Goal: Task Accomplishment & Management: Manage account settings

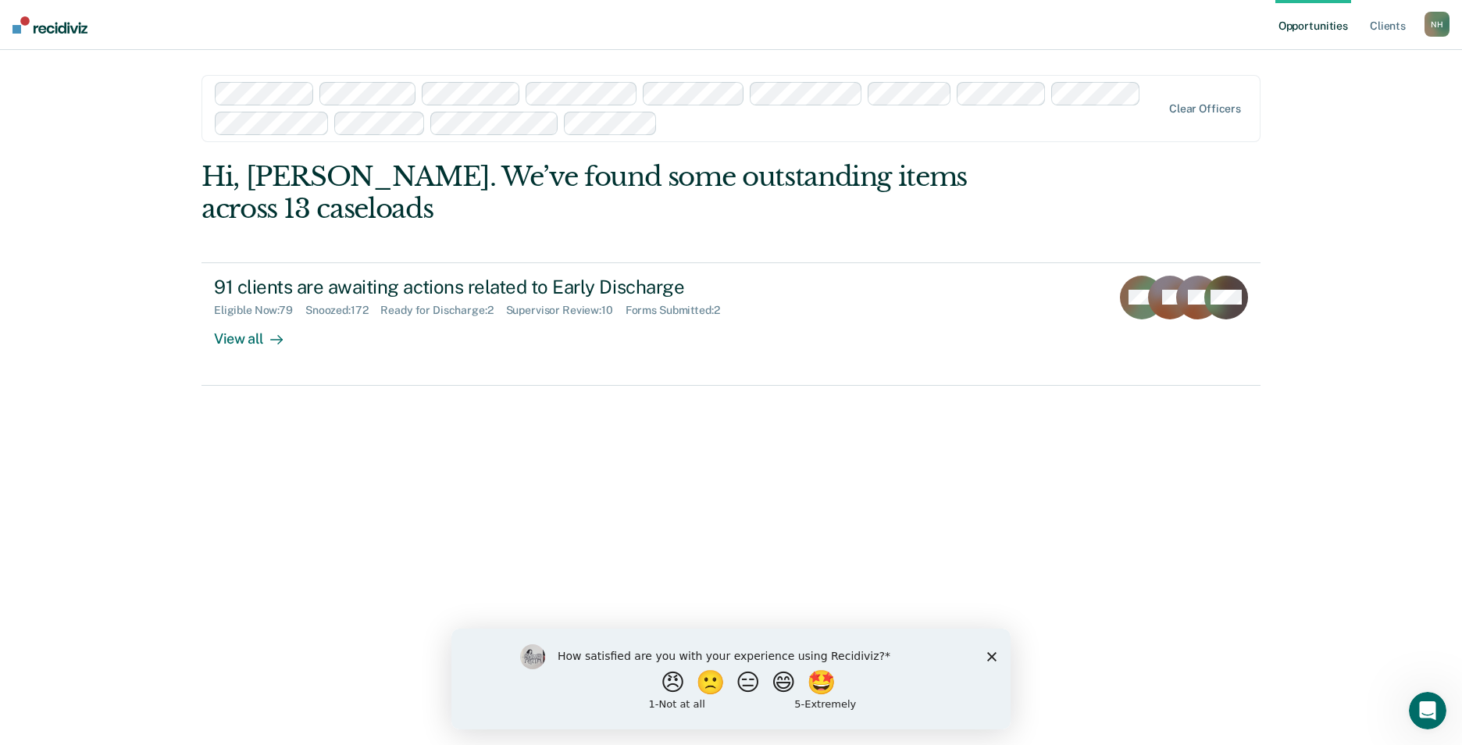
click at [993, 657] on polygon "Close survey" at bounding box center [991, 655] width 9 height 9
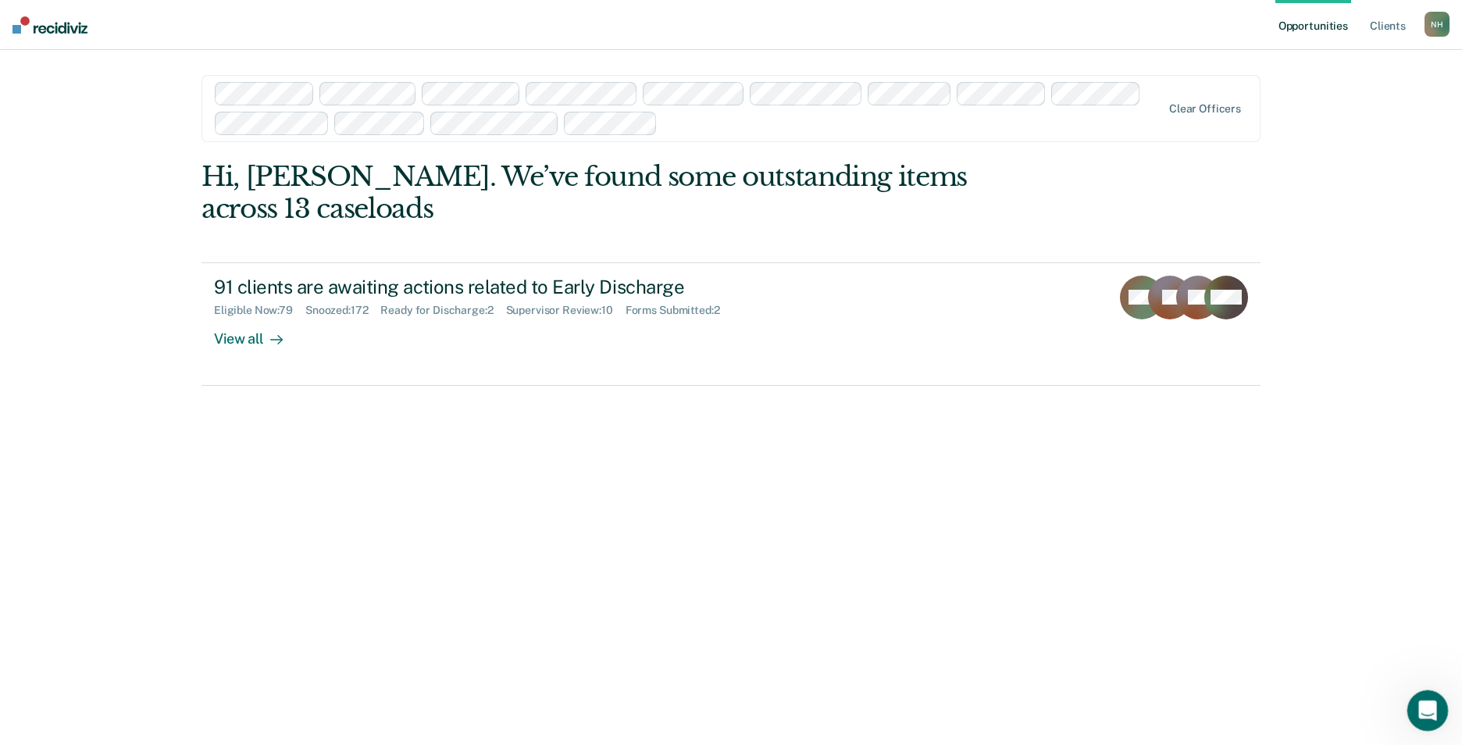
click at [1418, 707] on icon "Open Intercom Messenger" at bounding box center [1426, 709] width 26 height 26
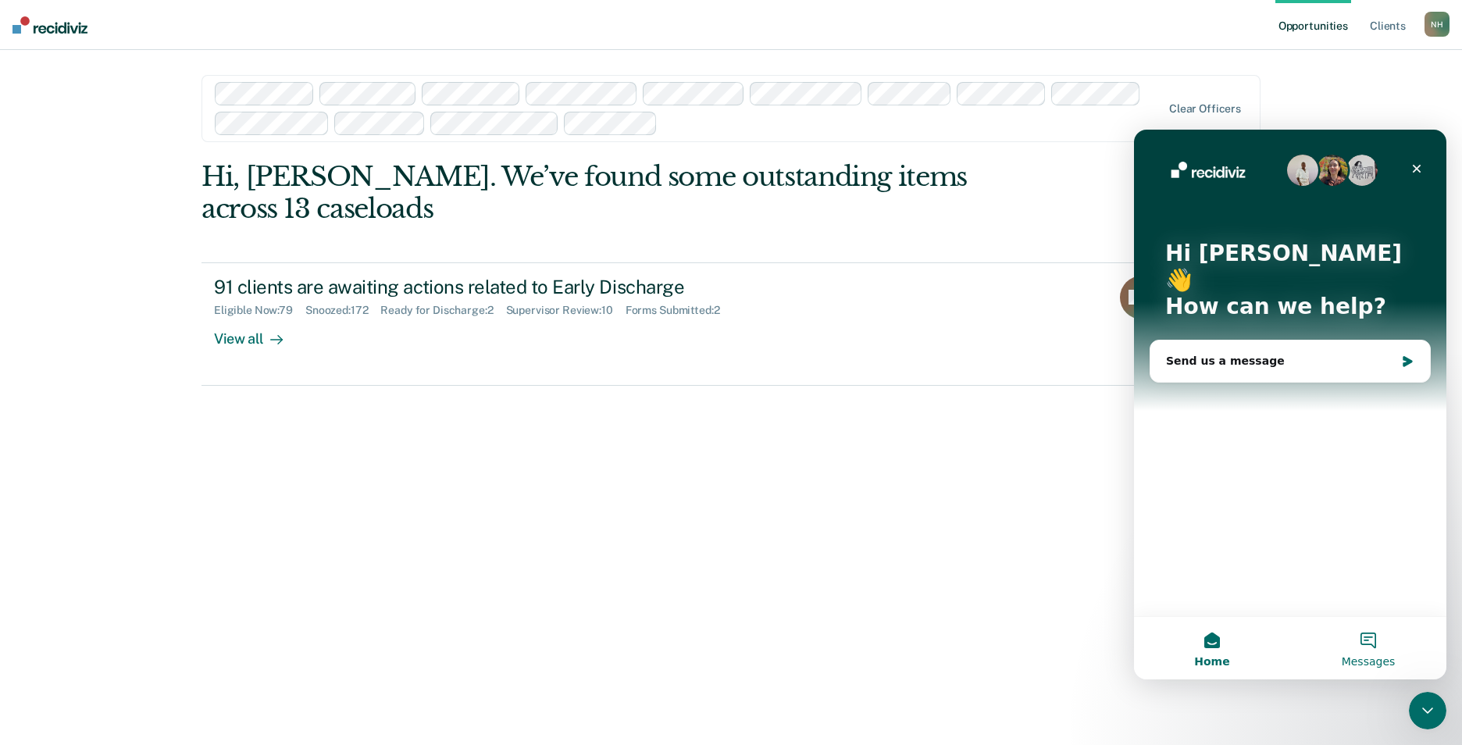
click at [1367, 642] on button "Messages" at bounding box center [1368, 648] width 156 height 62
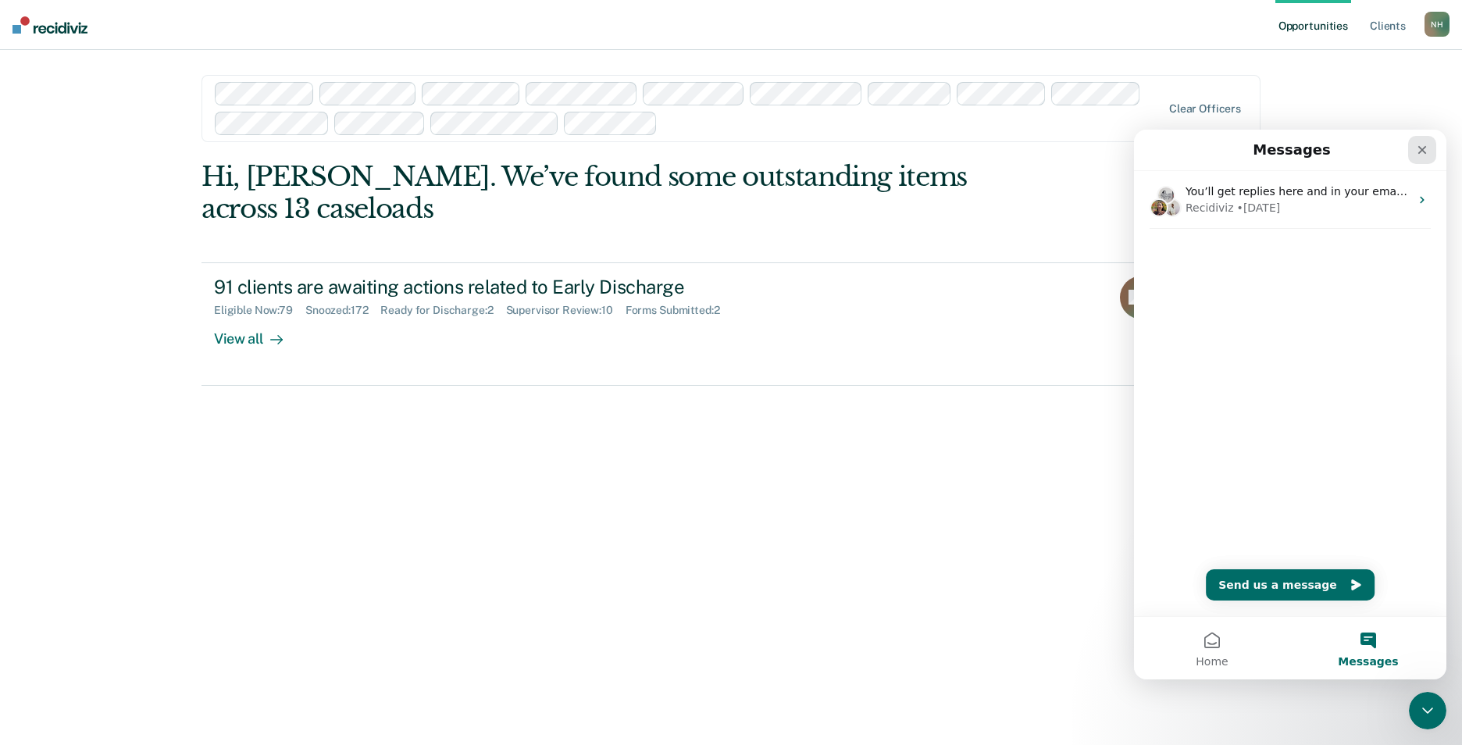
click at [1423, 150] on icon "Close" at bounding box center [1422, 150] width 9 height 9
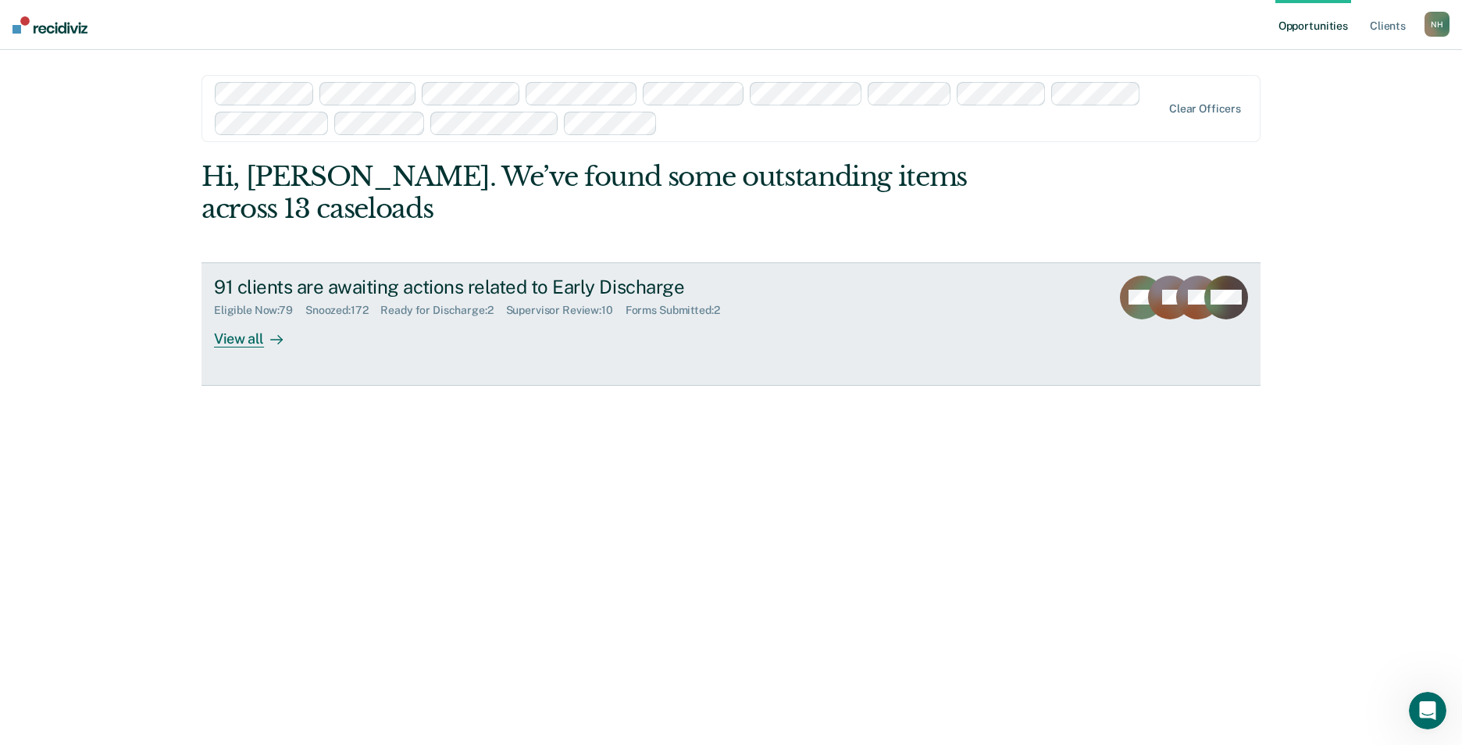
click at [554, 306] on div "Supervisor Review : 10" at bounding box center [565, 310] width 119 height 13
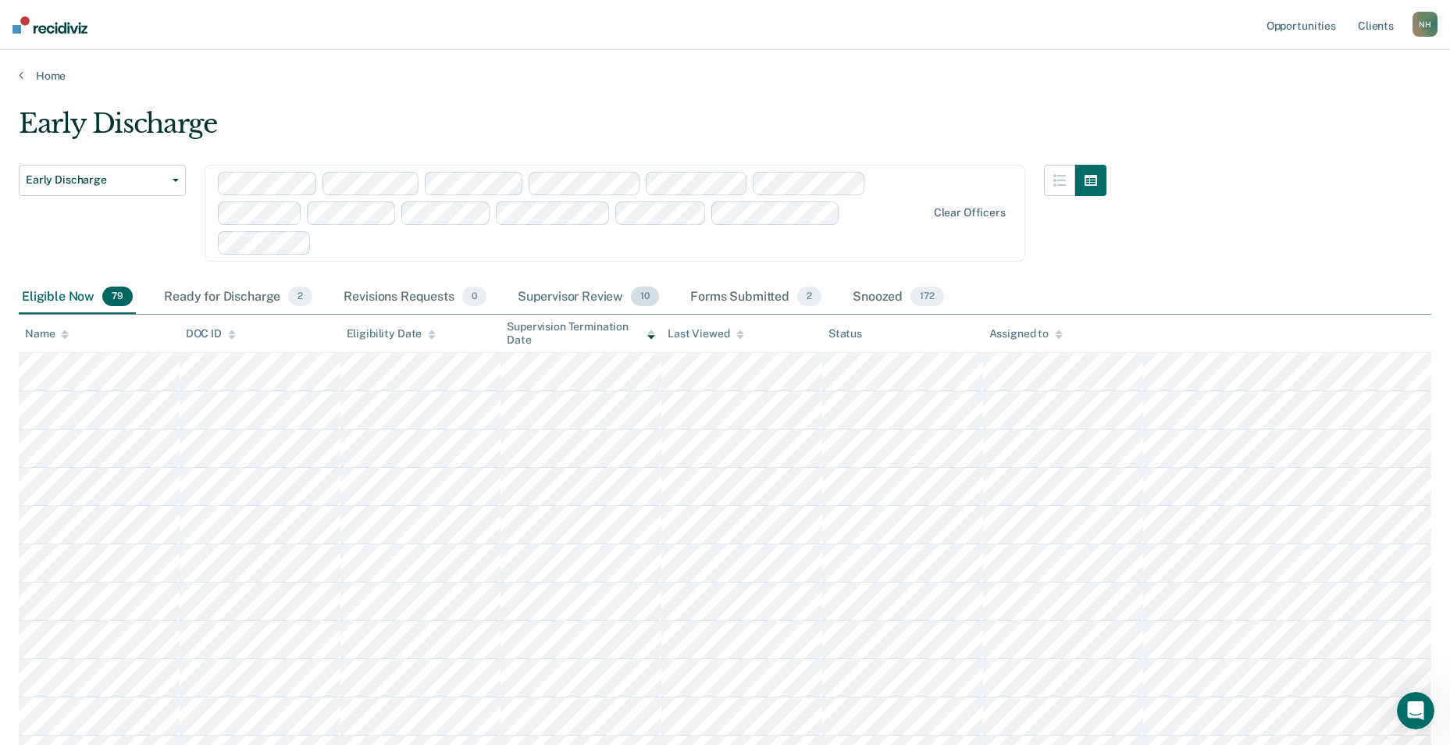
click at [561, 290] on div "Supervisor Review 10" at bounding box center [589, 297] width 148 height 34
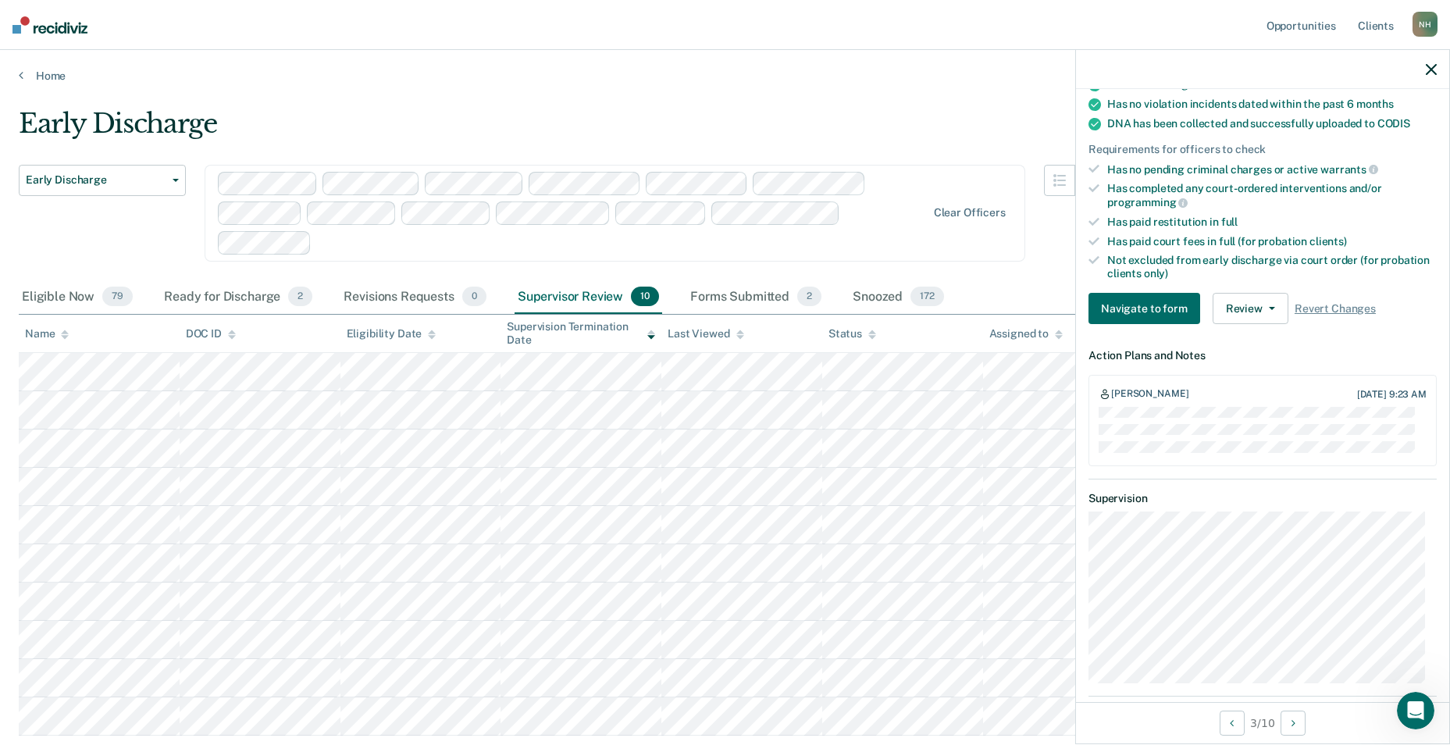
scroll to position [245, 0]
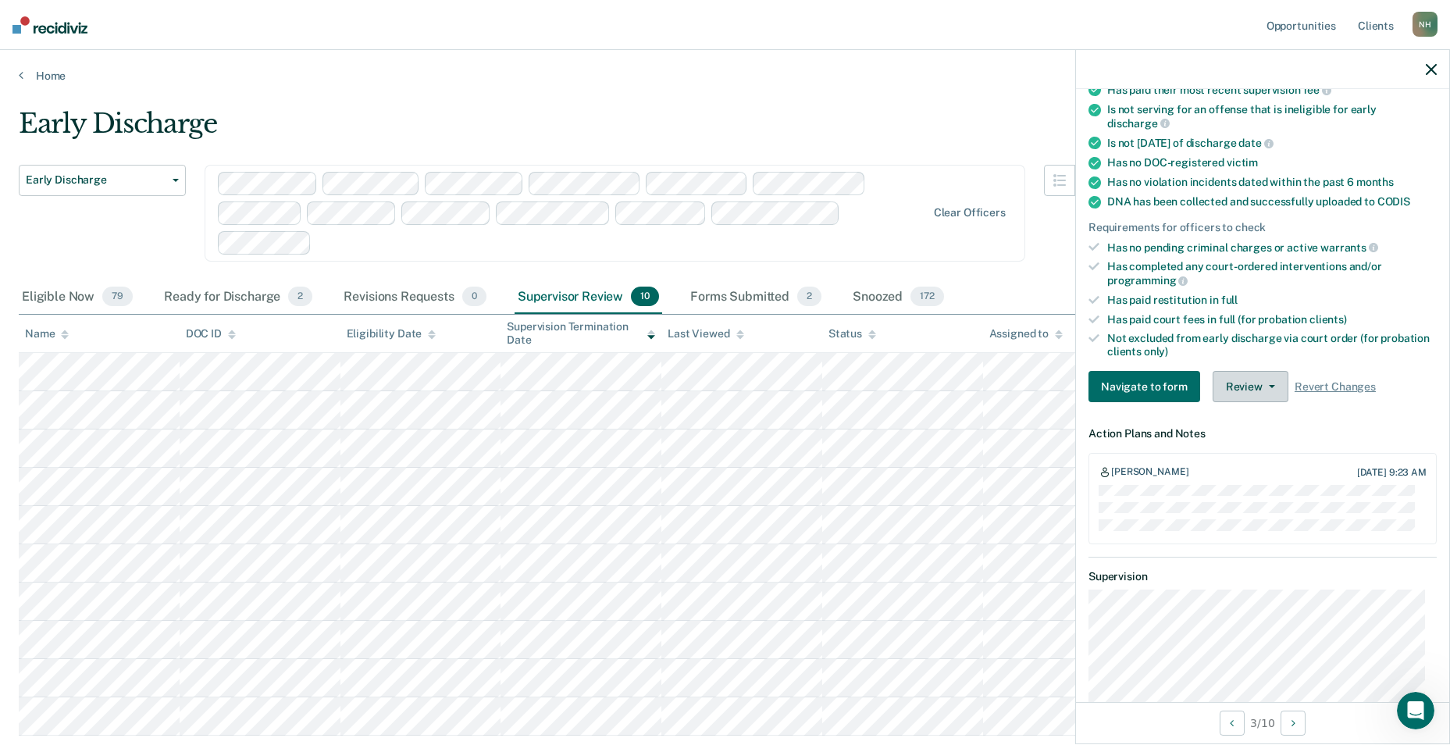
click at [1251, 384] on button "Review" at bounding box center [1251, 386] width 76 height 31
click at [1256, 439] on button "Approve Snooze" at bounding box center [1288, 442] width 151 height 25
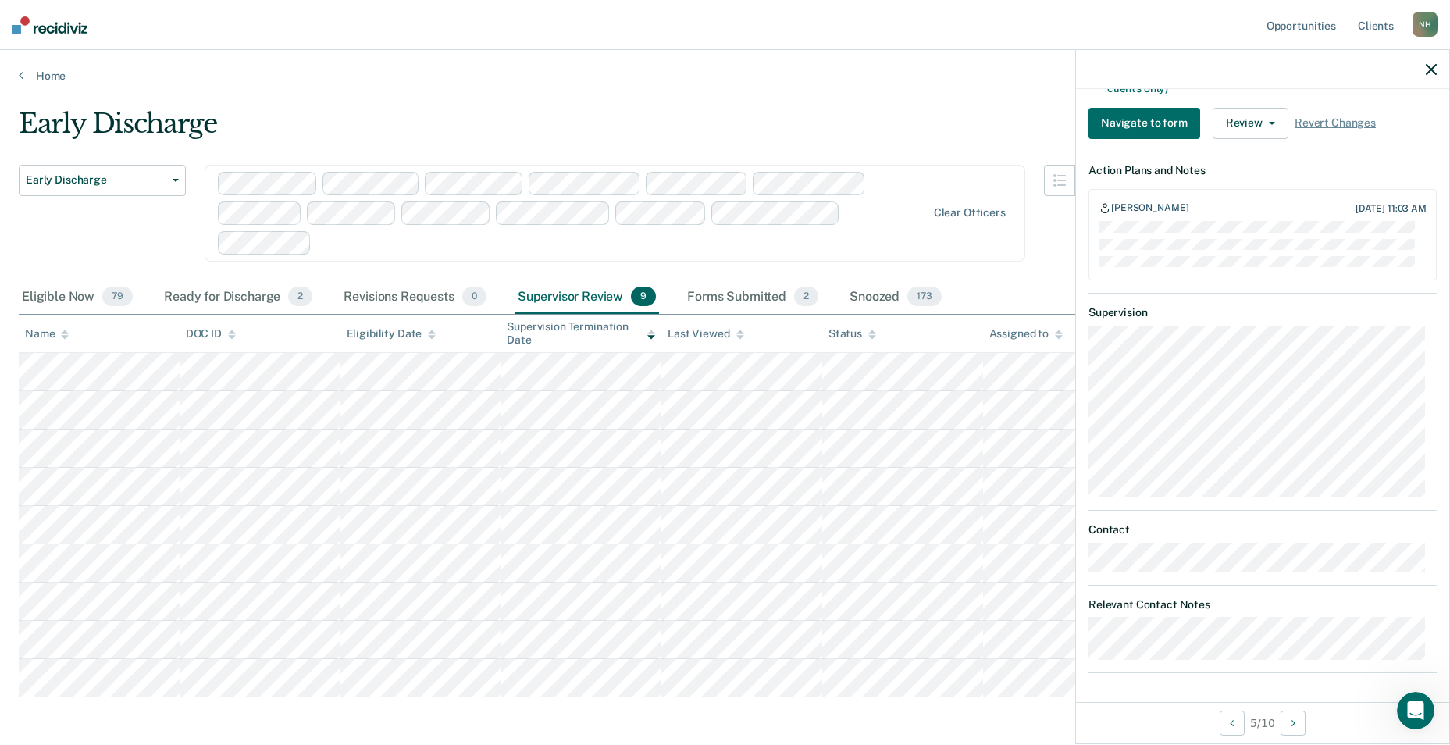
scroll to position [307, 0]
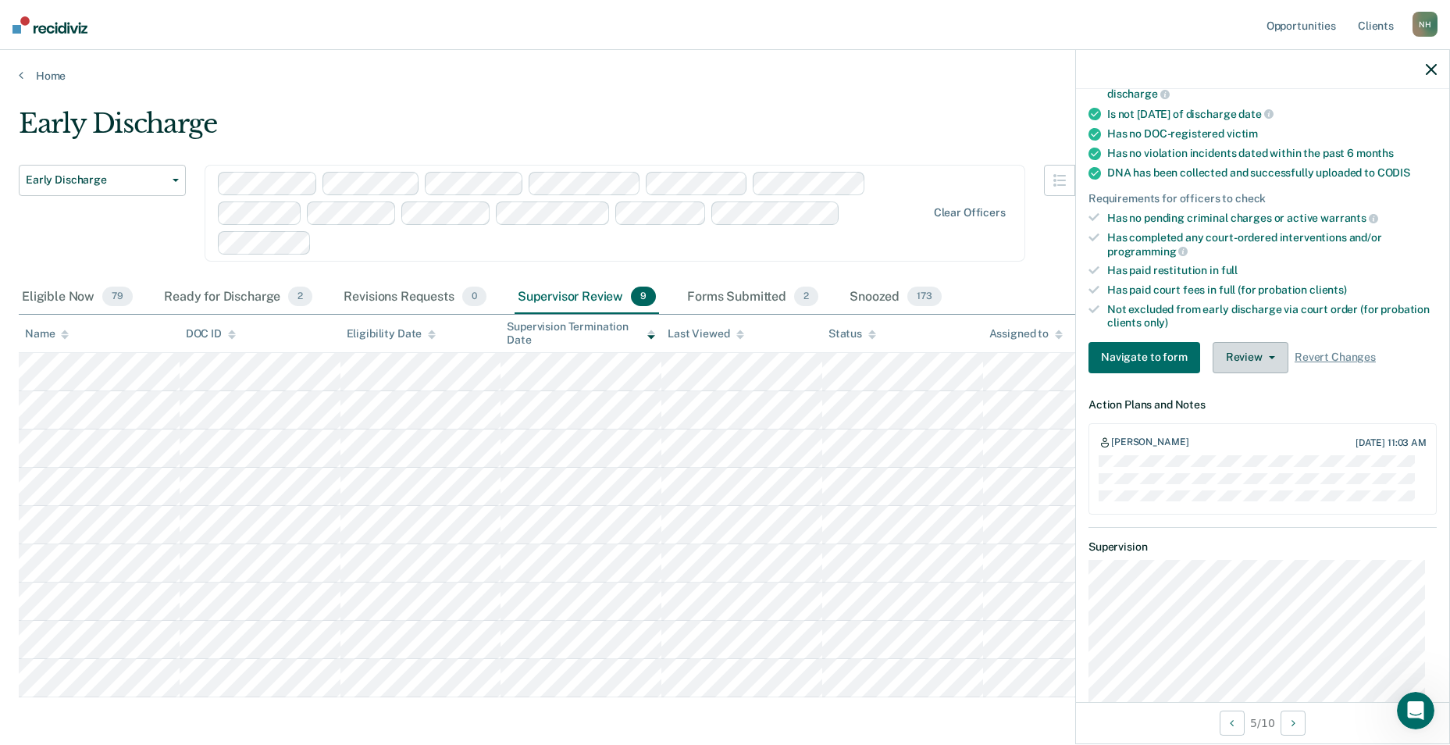
click at [1237, 361] on button "Review" at bounding box center [1251, 357] width 76 height 31
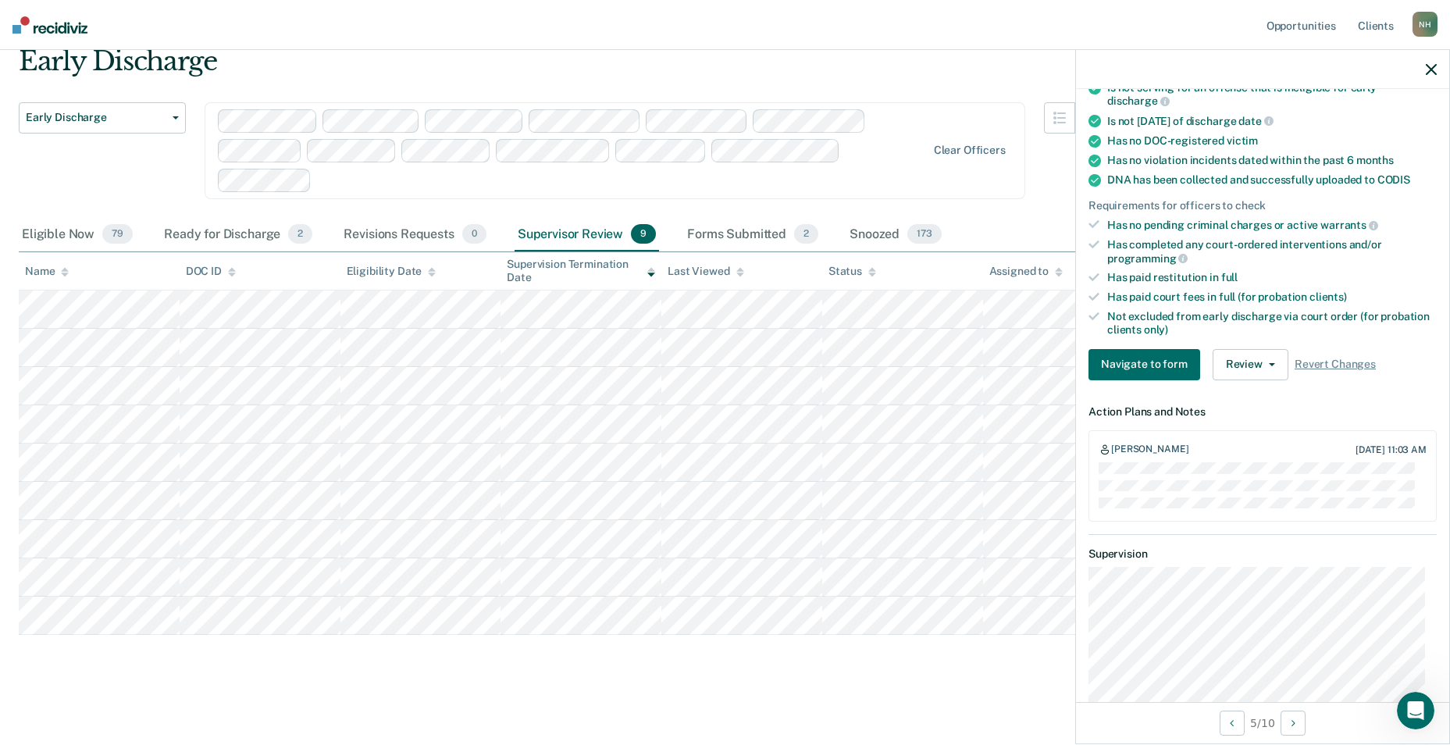
scroll to position [229, 0]
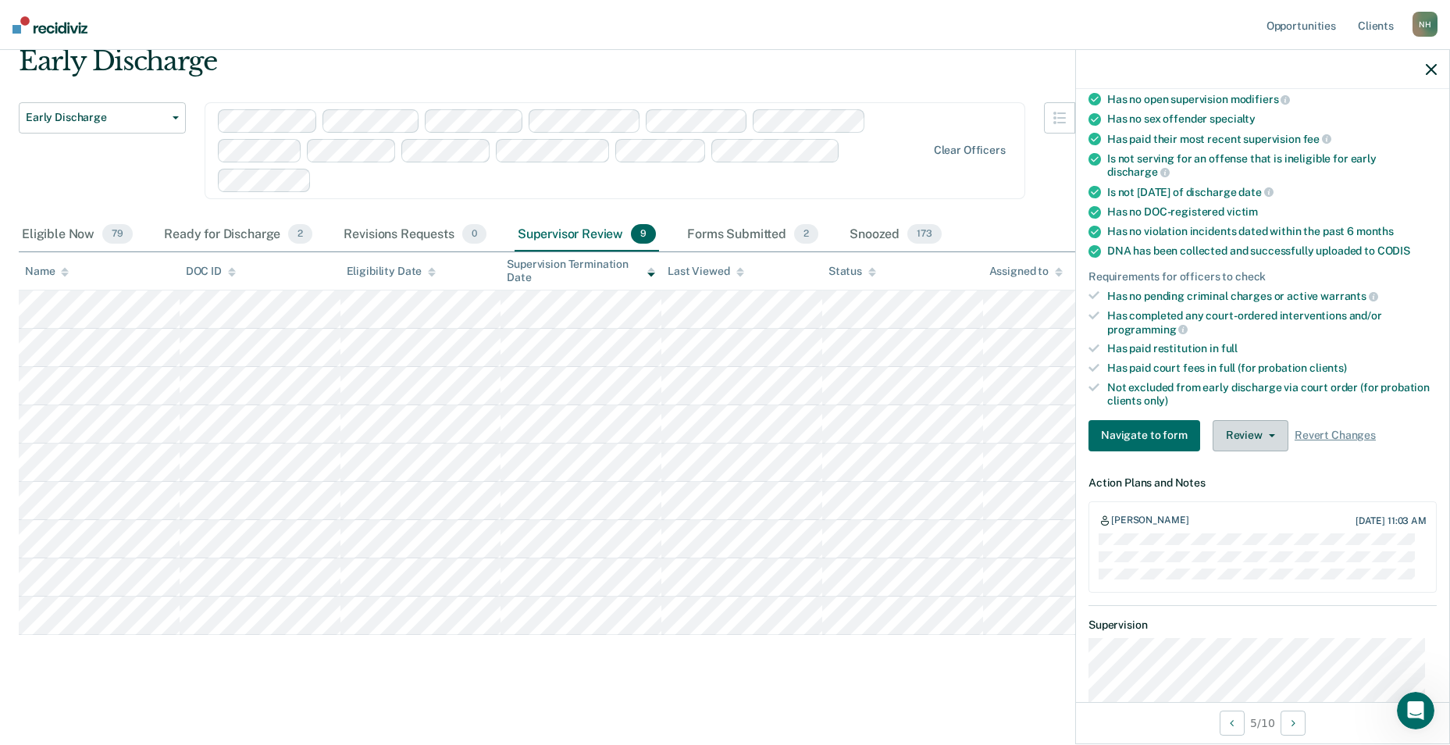
click at [1242, 427] on button "Review" at bounding box center [1251, 435] width 76 height 31
click at [1252, 484] on button "Approve Snooze" at bounding box center [1288, 491] width 151 height 25
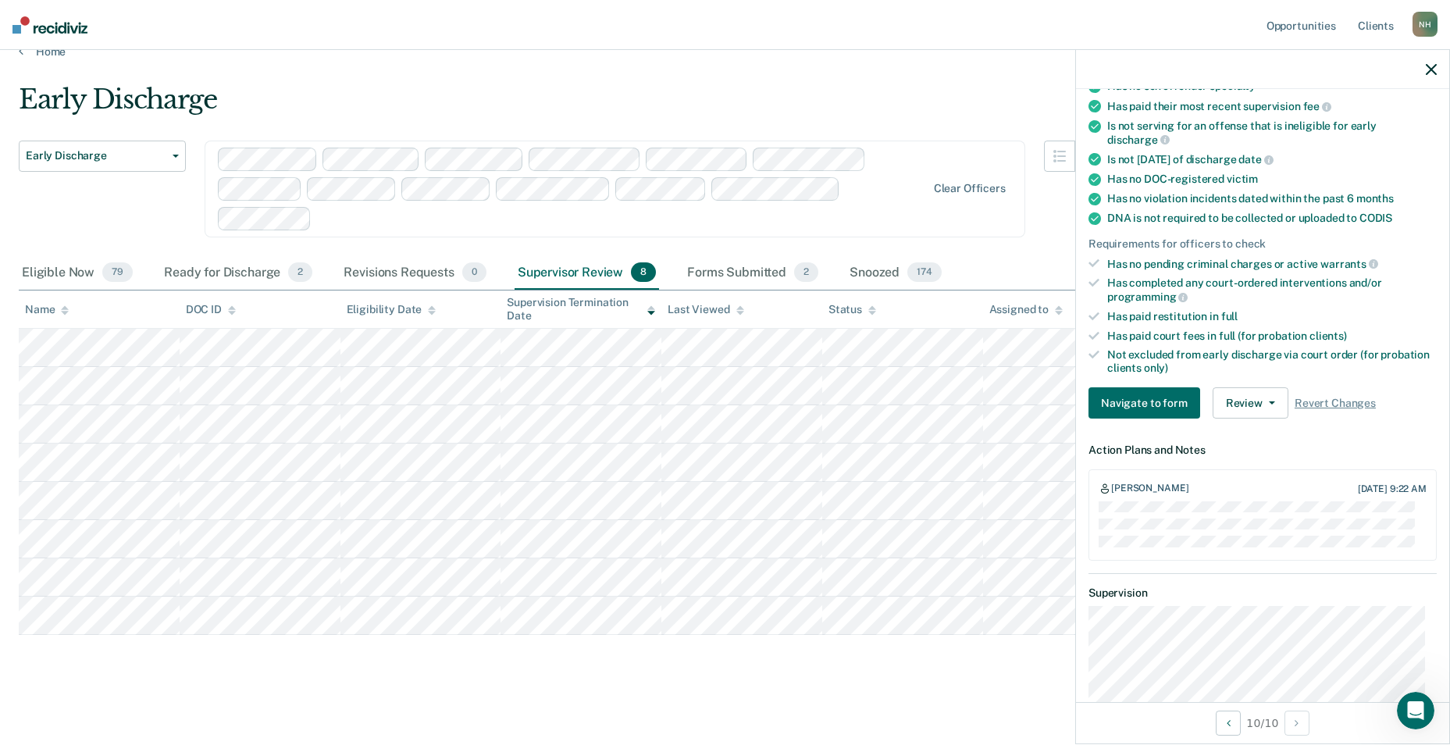
scroll to position [197, 0]
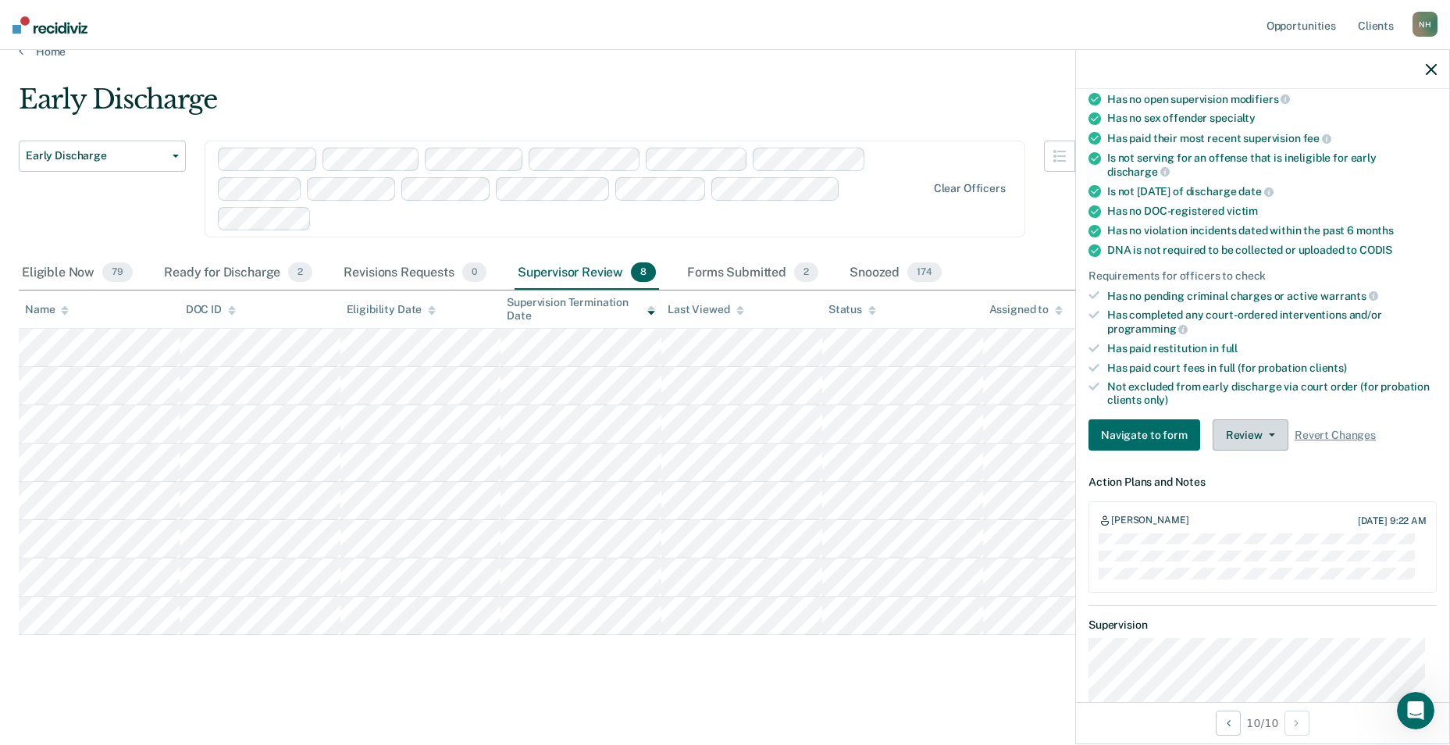
click at [1256, 440] on button "Review" at bounding box center [1251, 434] width 76 height 31
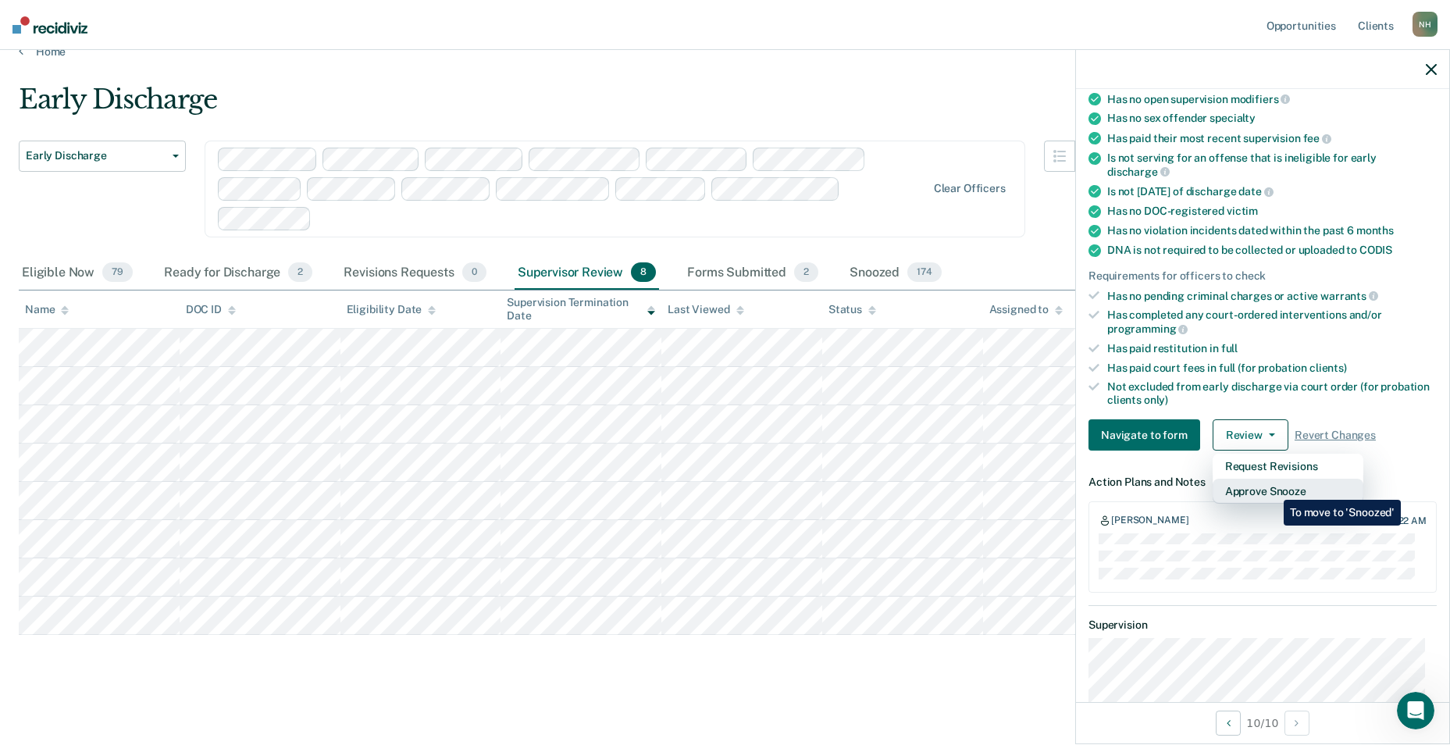
click at [1272, 488] on button "Approve Snooze" at bounding box center [1288, 491] width 151 height 25
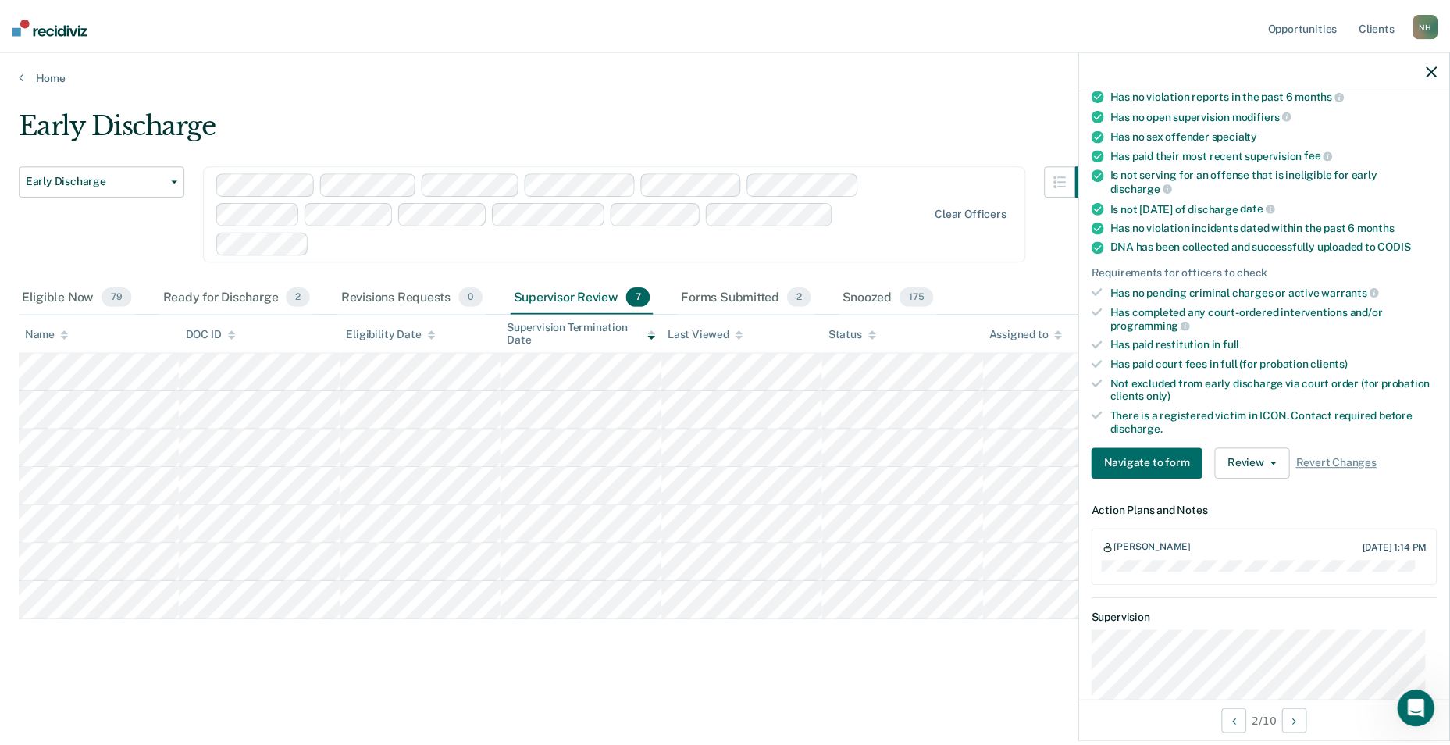
scroll to position [340, 0]
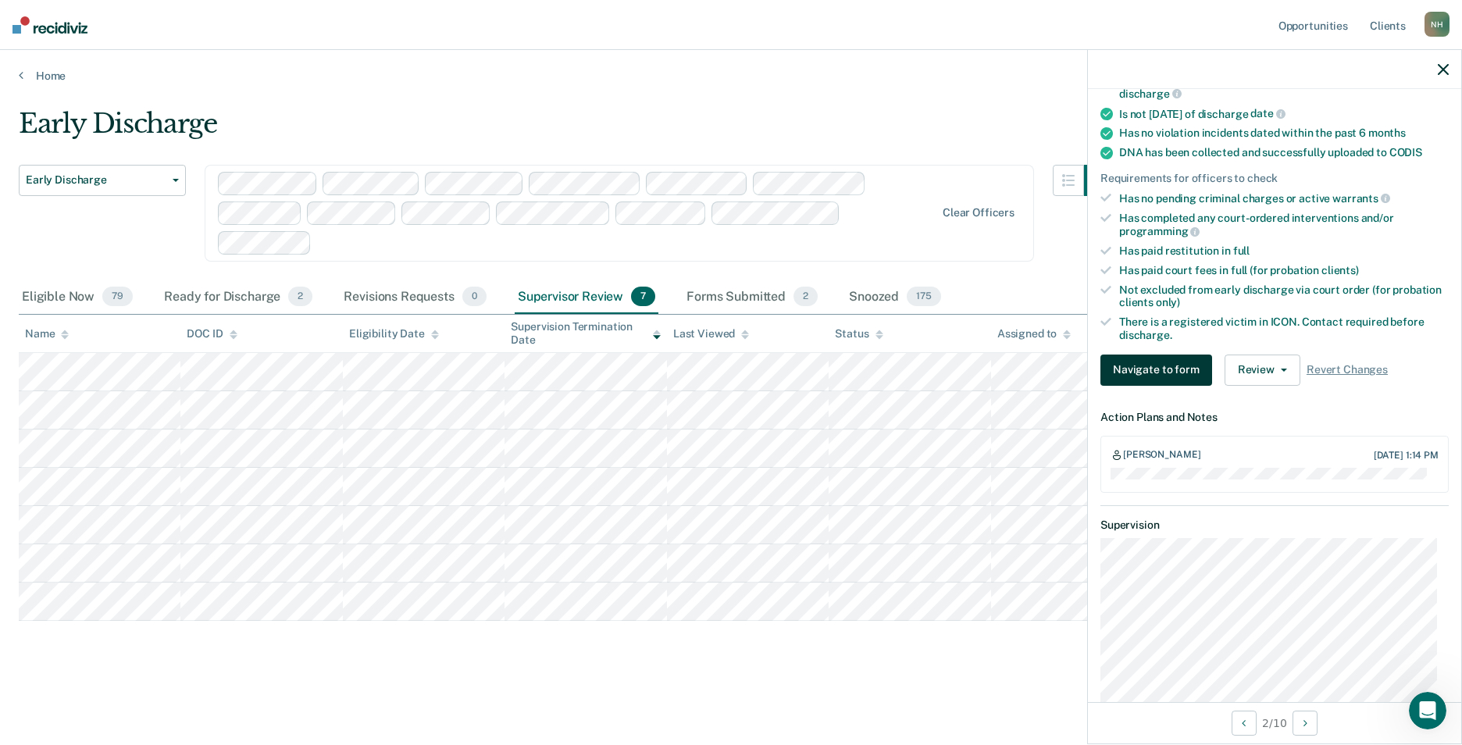
click at [1162, 372] on button "Navigate to form" at bounding box center [1156, 370] width 112 height 31
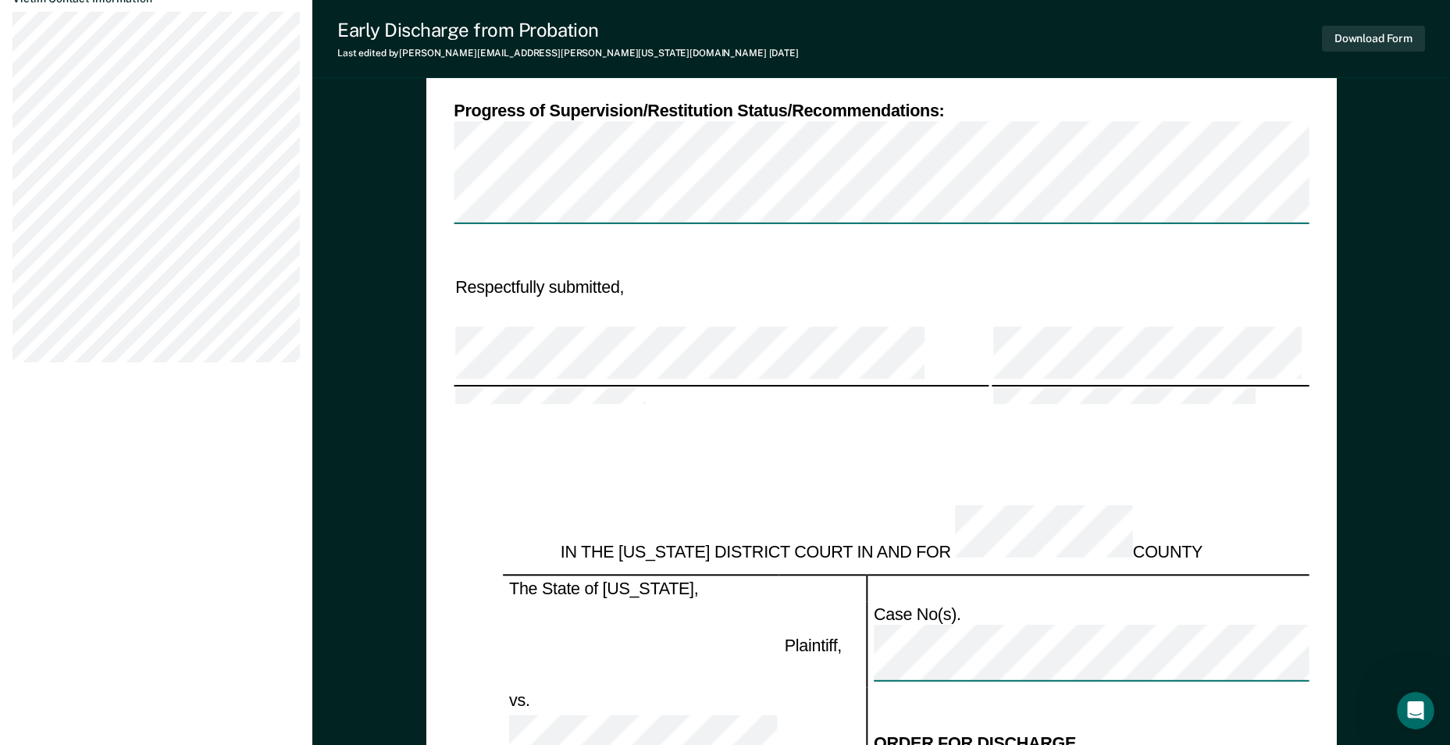
scroll to position [1261, 0]
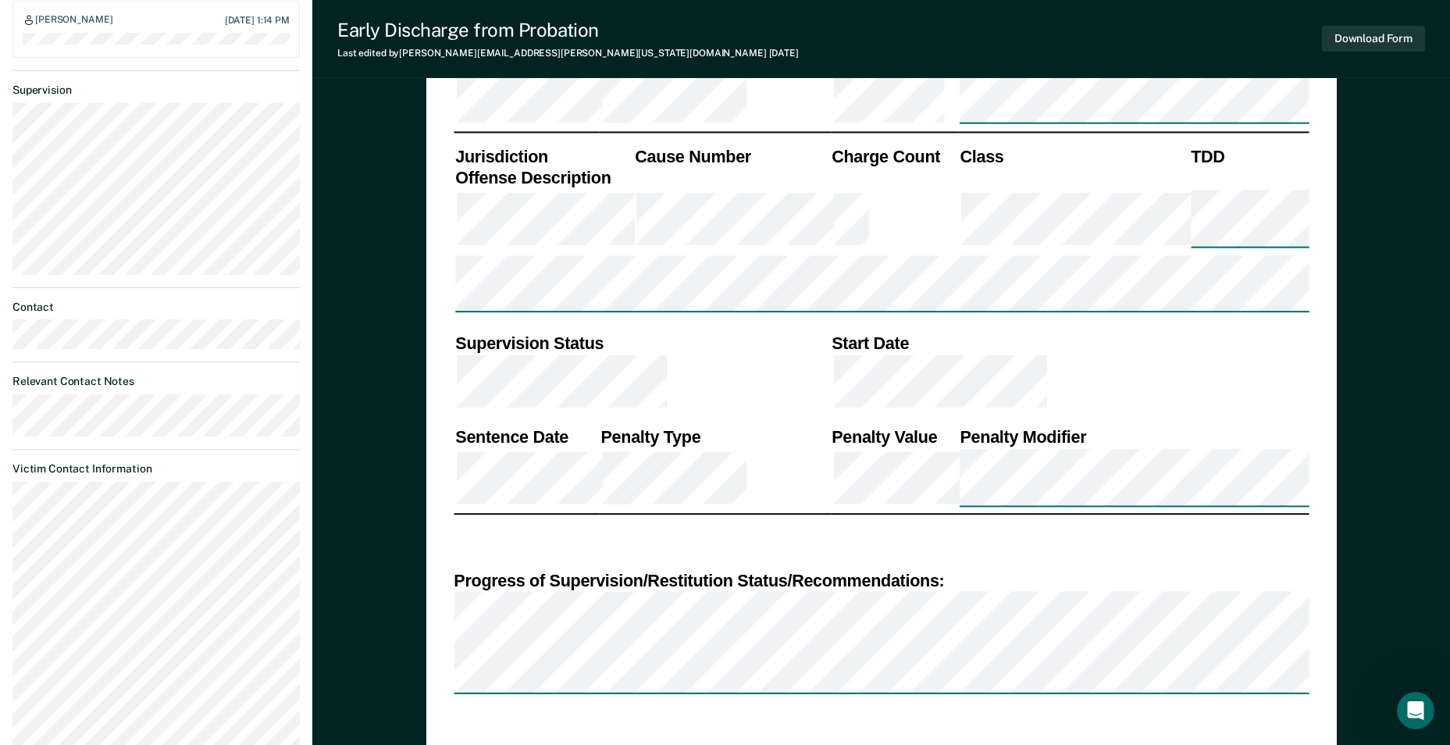
scroll to position [781, 0]
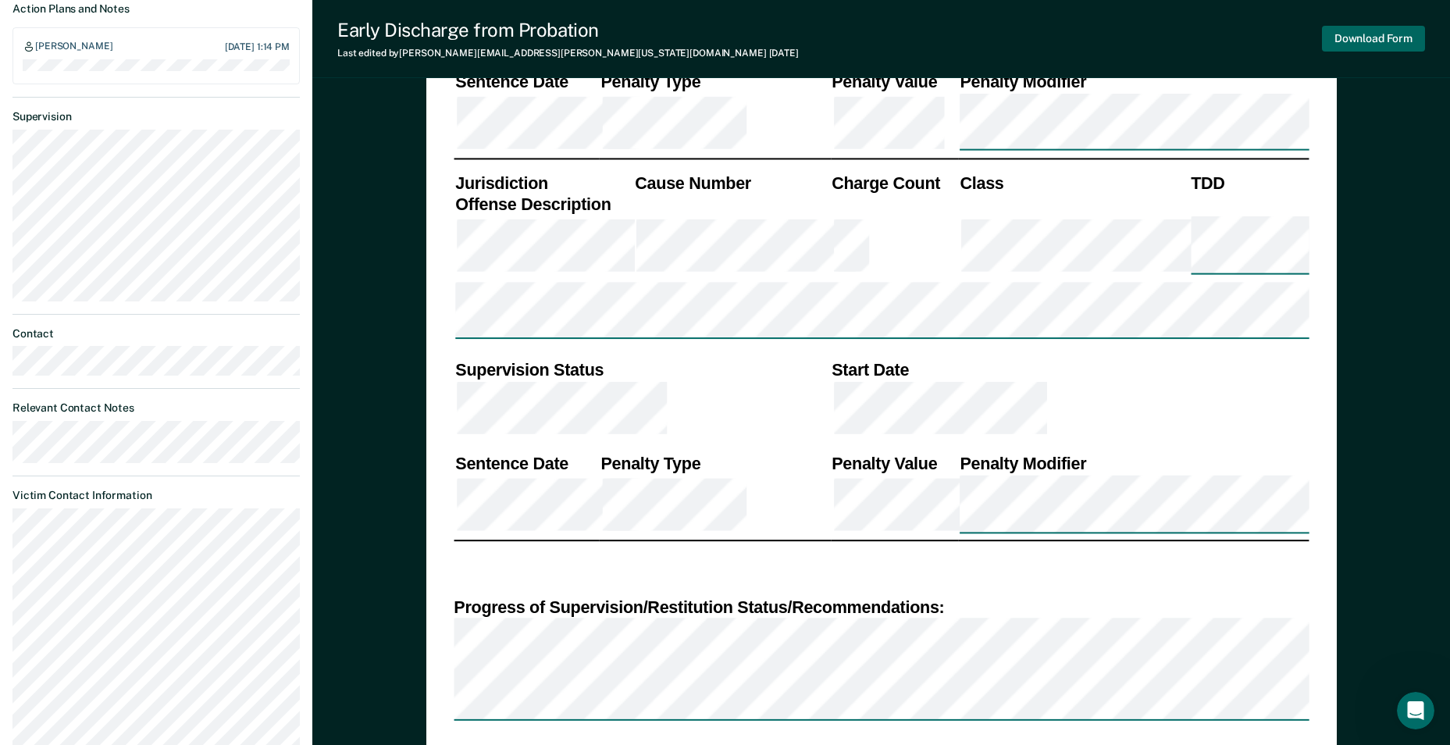
click at [1376, 37] on button "Download Form" at bounding box center [1373, 39] width 103 height 26
type textarea "x"
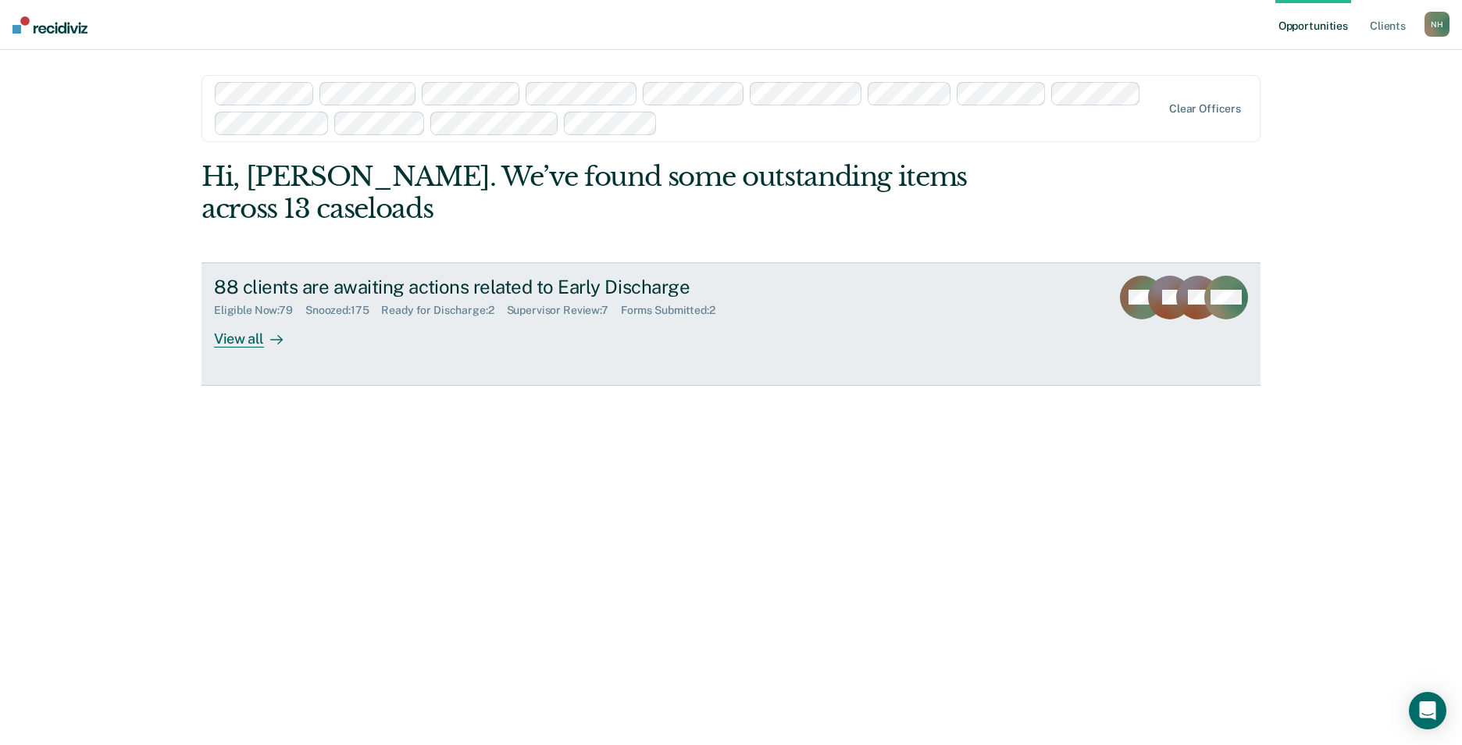
click at [579, 305] on div "Supervisor Review : 7" at bounding box center [564, 310] width 114 height 13
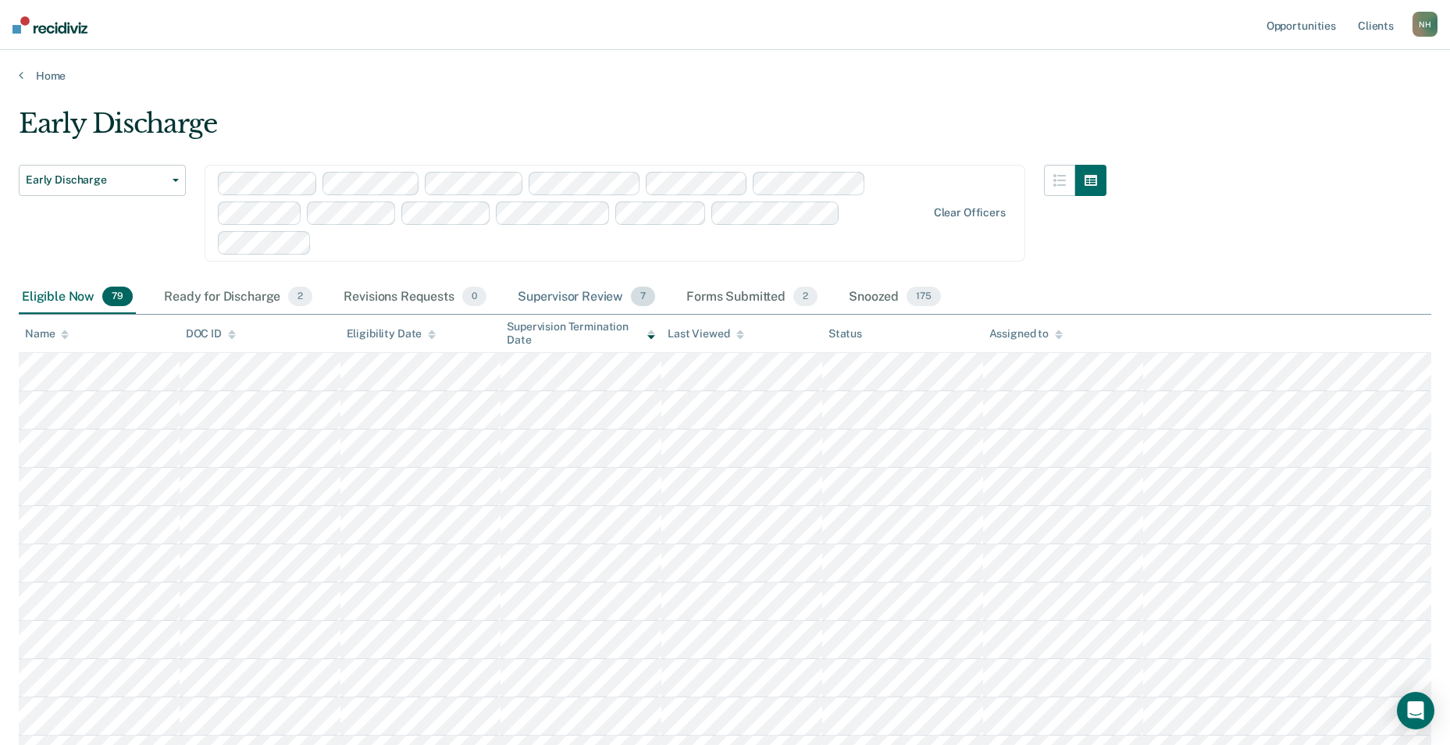
click at [586, 293] on div "Supervisor Review 7" at bounding box center [587, 297] width 144 height 34
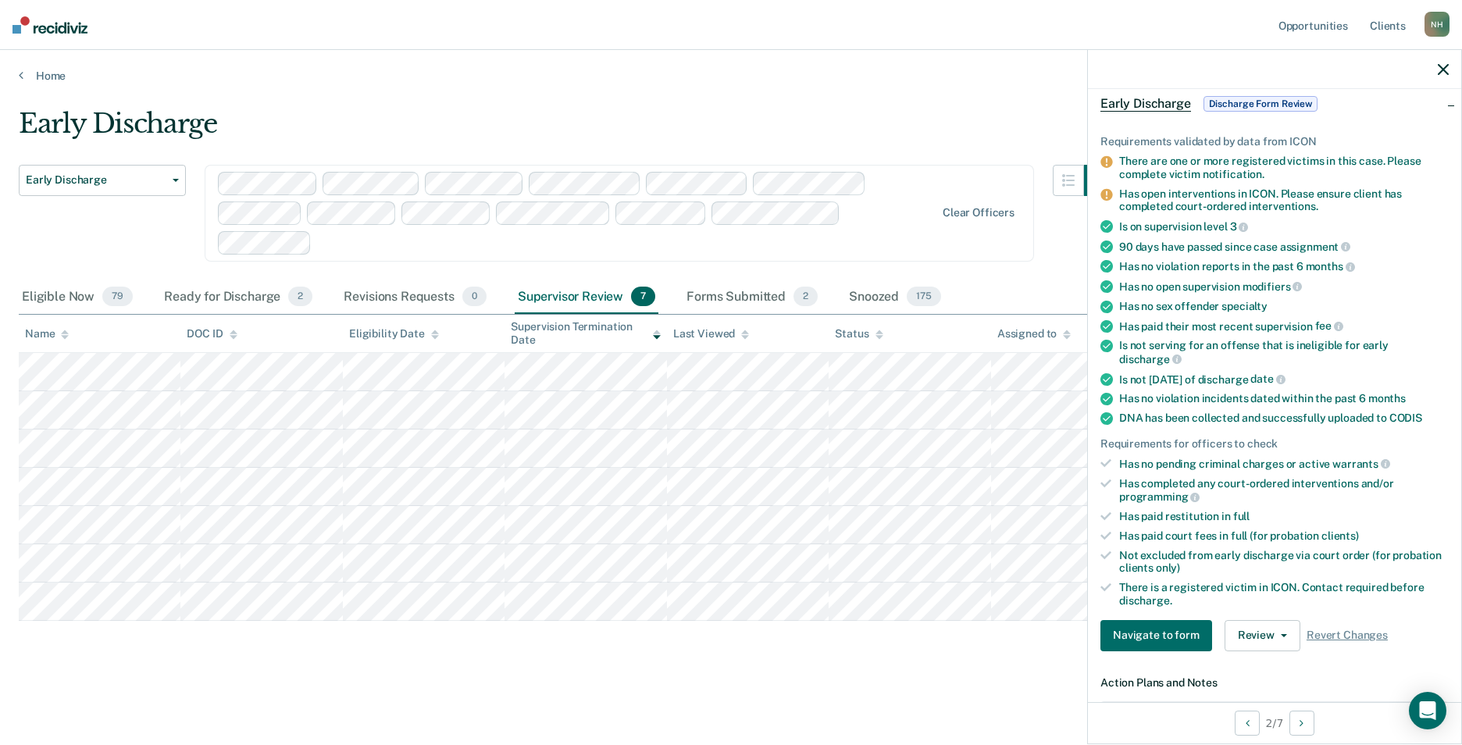
scroll to position [156, 0]
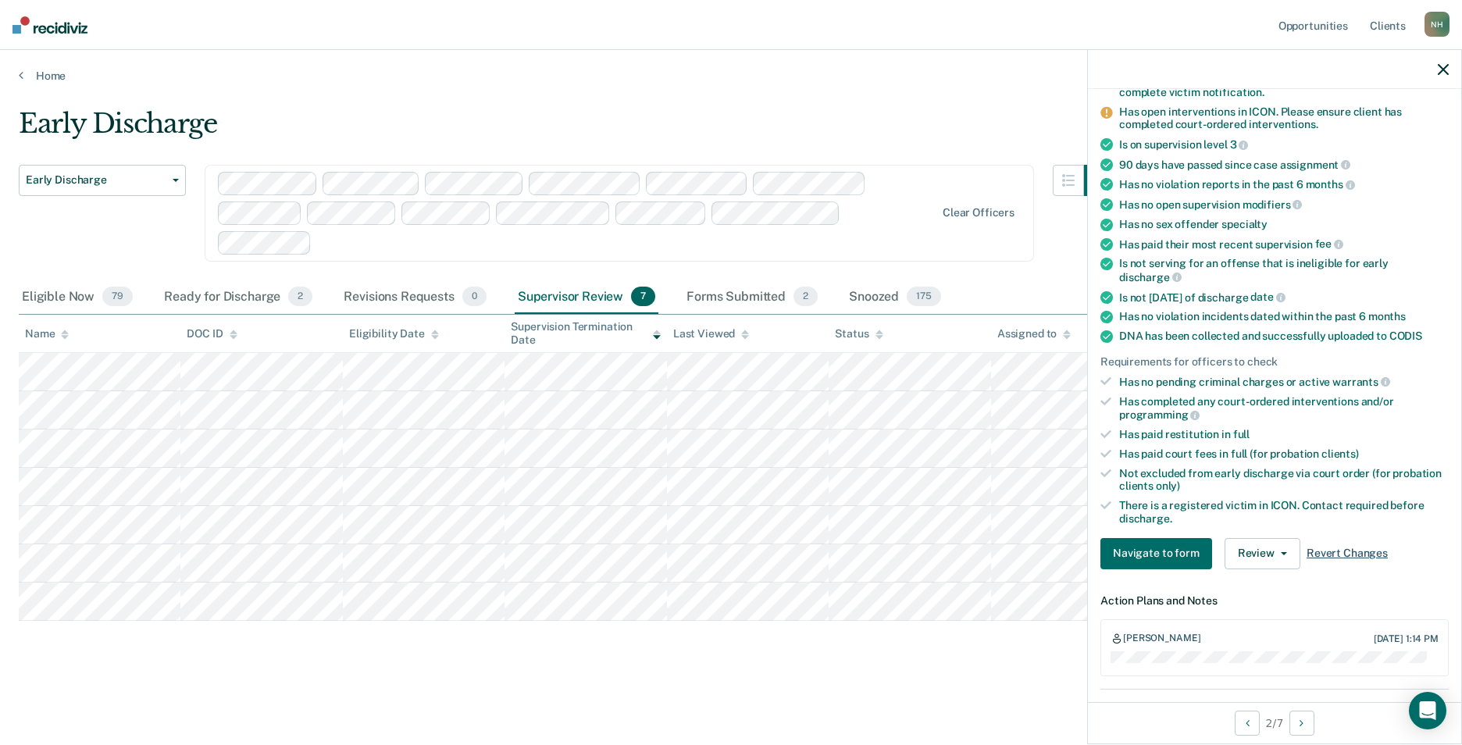
click at [1331, 550] on span "Revert Changes" at bounding box center [1346, 553] width 81 height 13
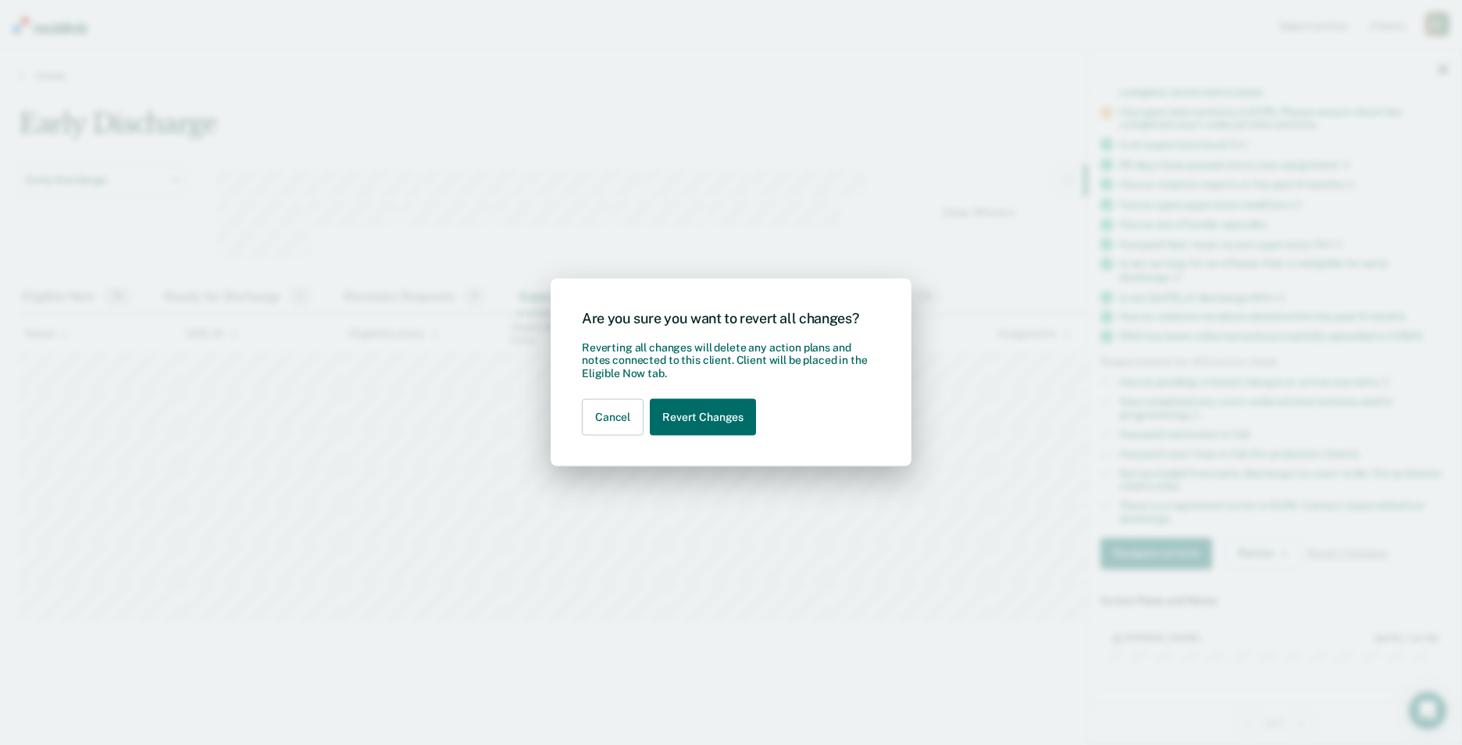
click at [939, 113] on div "Are you sure you want to revert all changes? Reverting all changes will delete …" at bounding box center [731, 372] width 1462 height 745
click at [608, 428] on button "Cancel" at bounding box center [613, 417] width 62 height 37
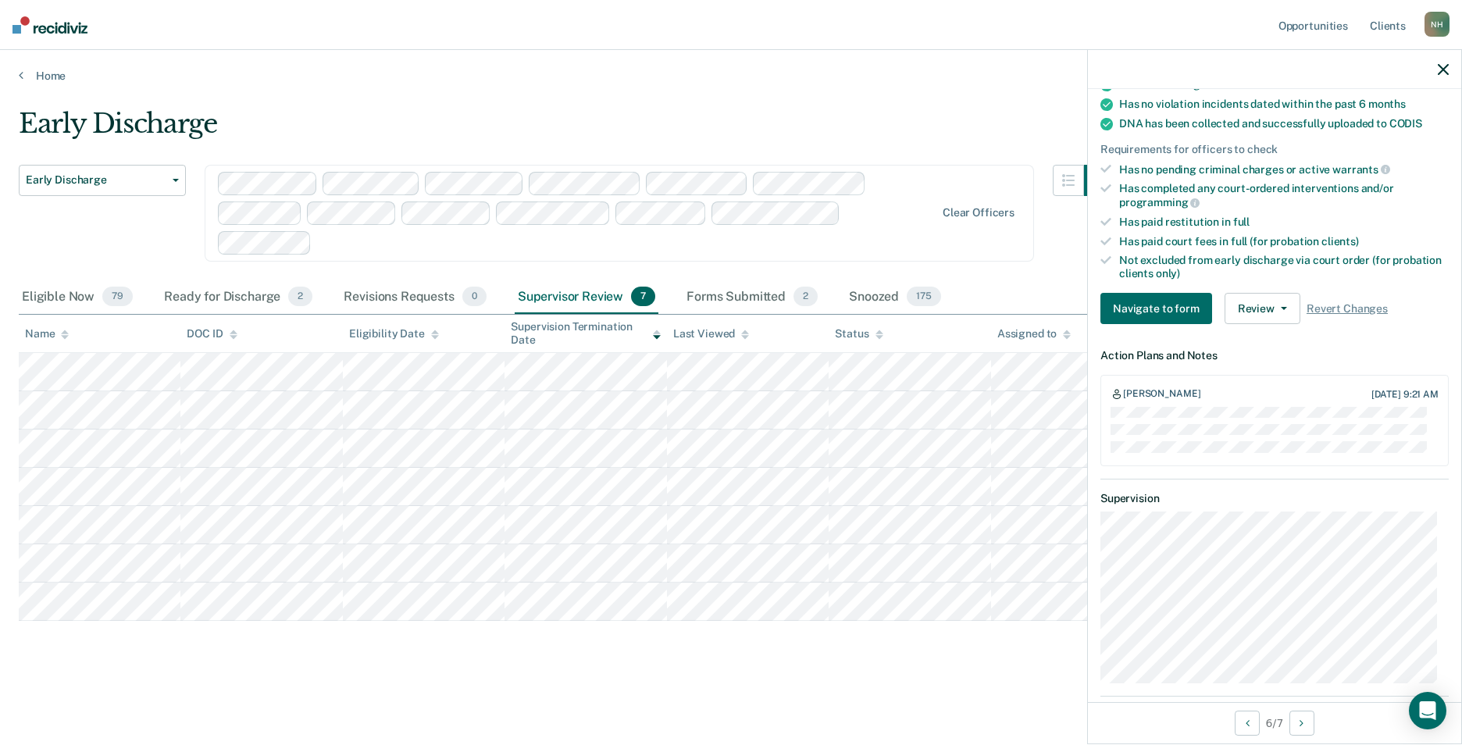
scroll to position [369, 0]
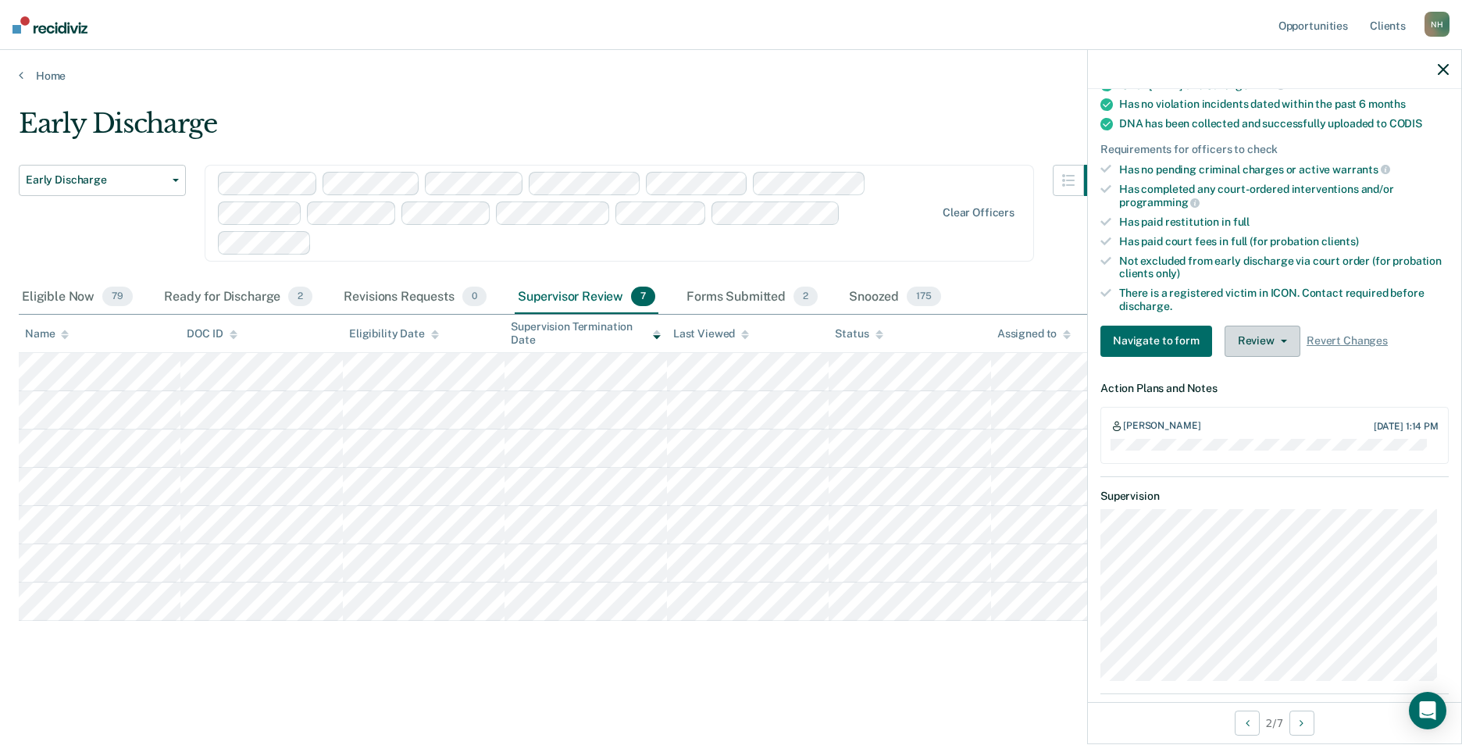
click at [1258, 342] on button "Review" at bounding box center [1262, 341] width 76 height 31
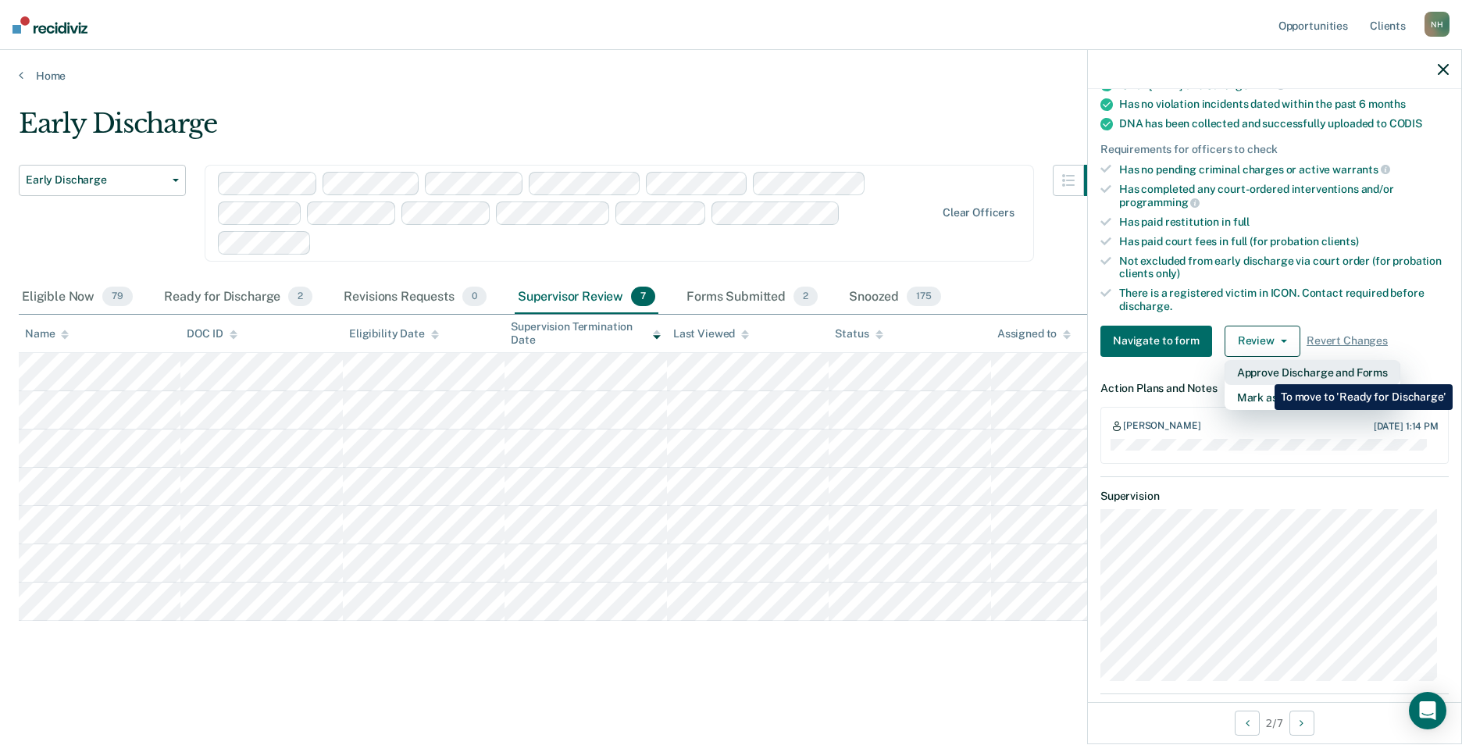
click at [1263, 372] on button "Approve Discharge and Forms" at bounding box center [1312, 372] width 176 height 25
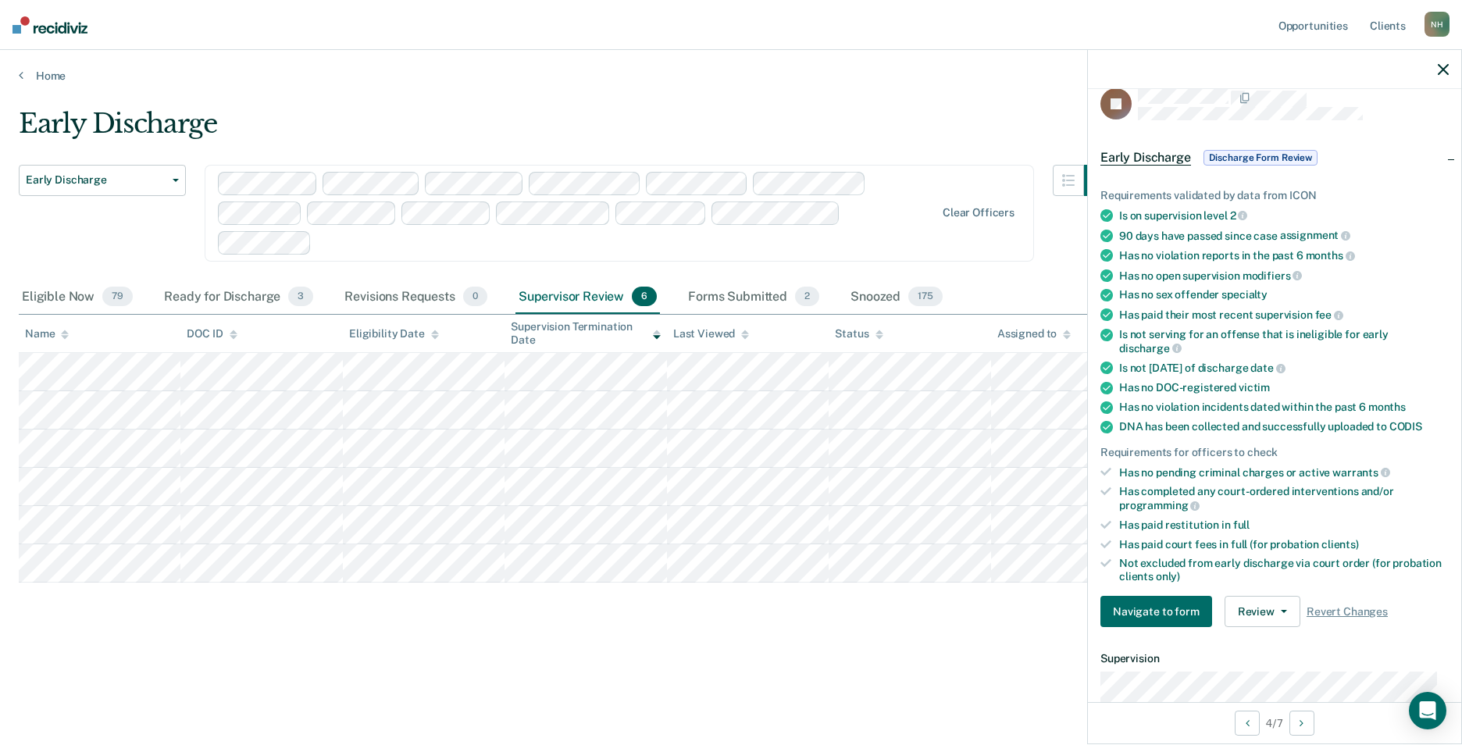
scroll to position [0, 0]
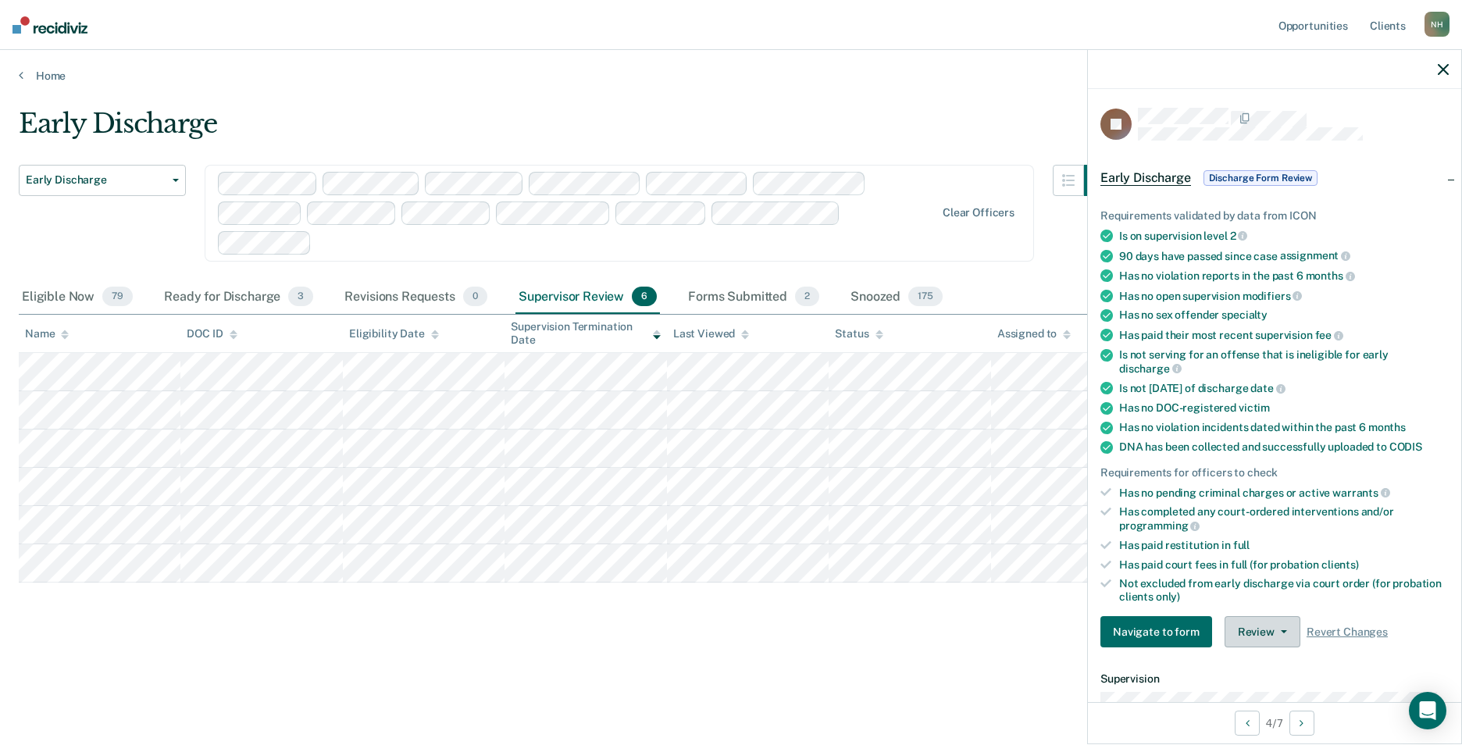
click at [1254, 634] on button "Review" at bounding box center [1262, 631] width 76 height 31
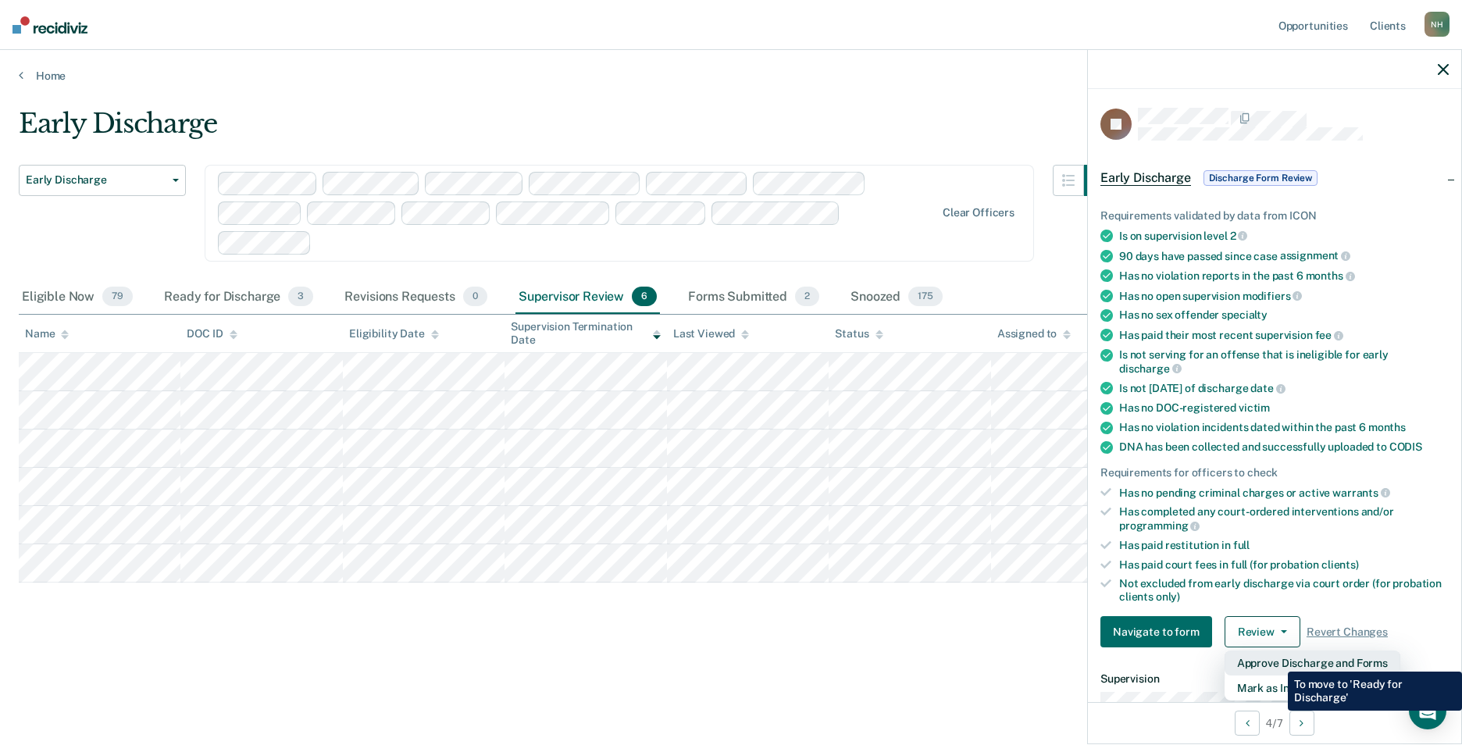
click at [1276, 660] on button "Approve Discharge and Forms" at bounding box center [1312, 662] width 176 height 25
